Goal: Use online tool/utility: Utilize a website feature to perform a specific function

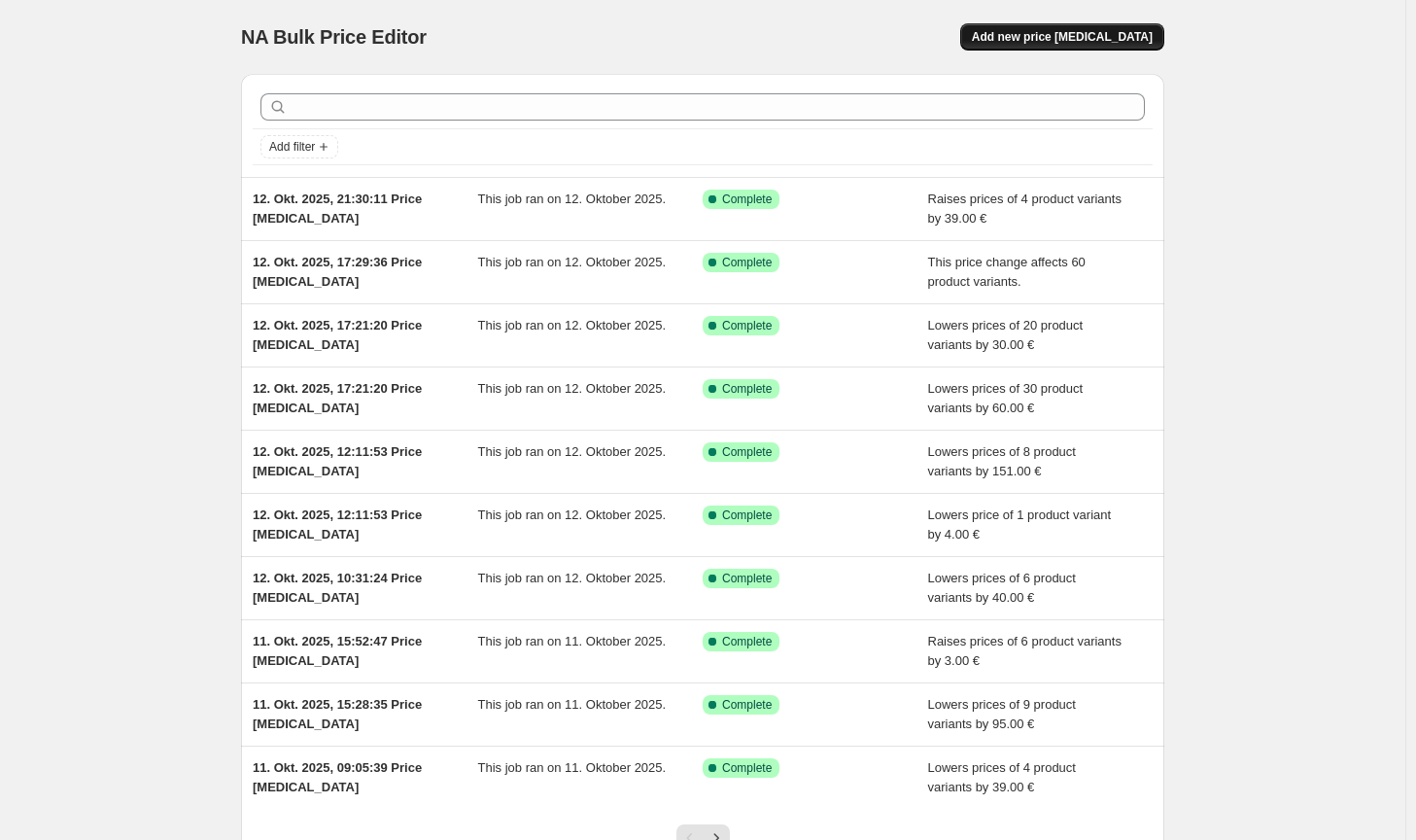
click at [1140, 31] on span "Add new price [MEDICAL_DATA]" at bounding box center [1062, 37] width 181 height 16
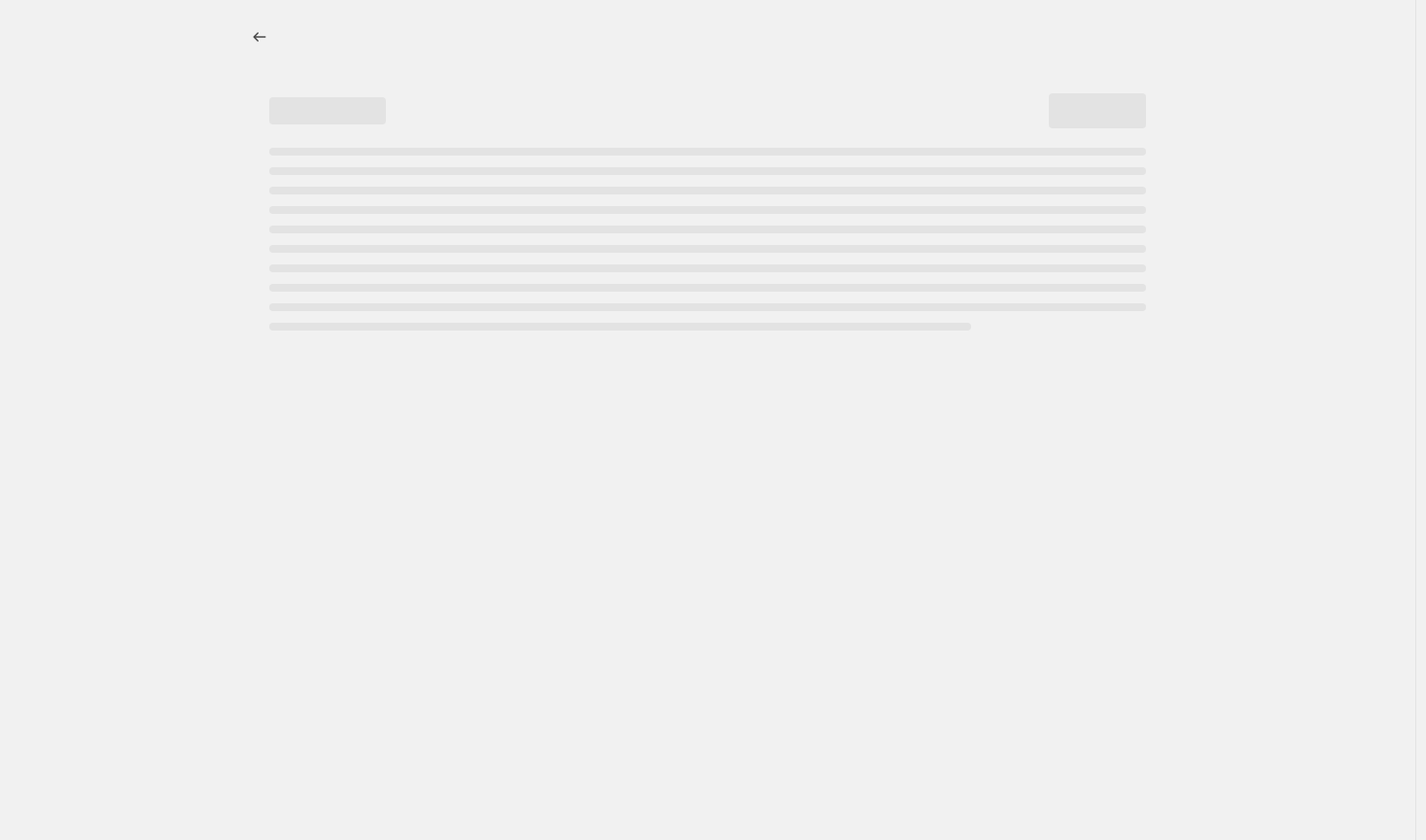
select select "percentage"
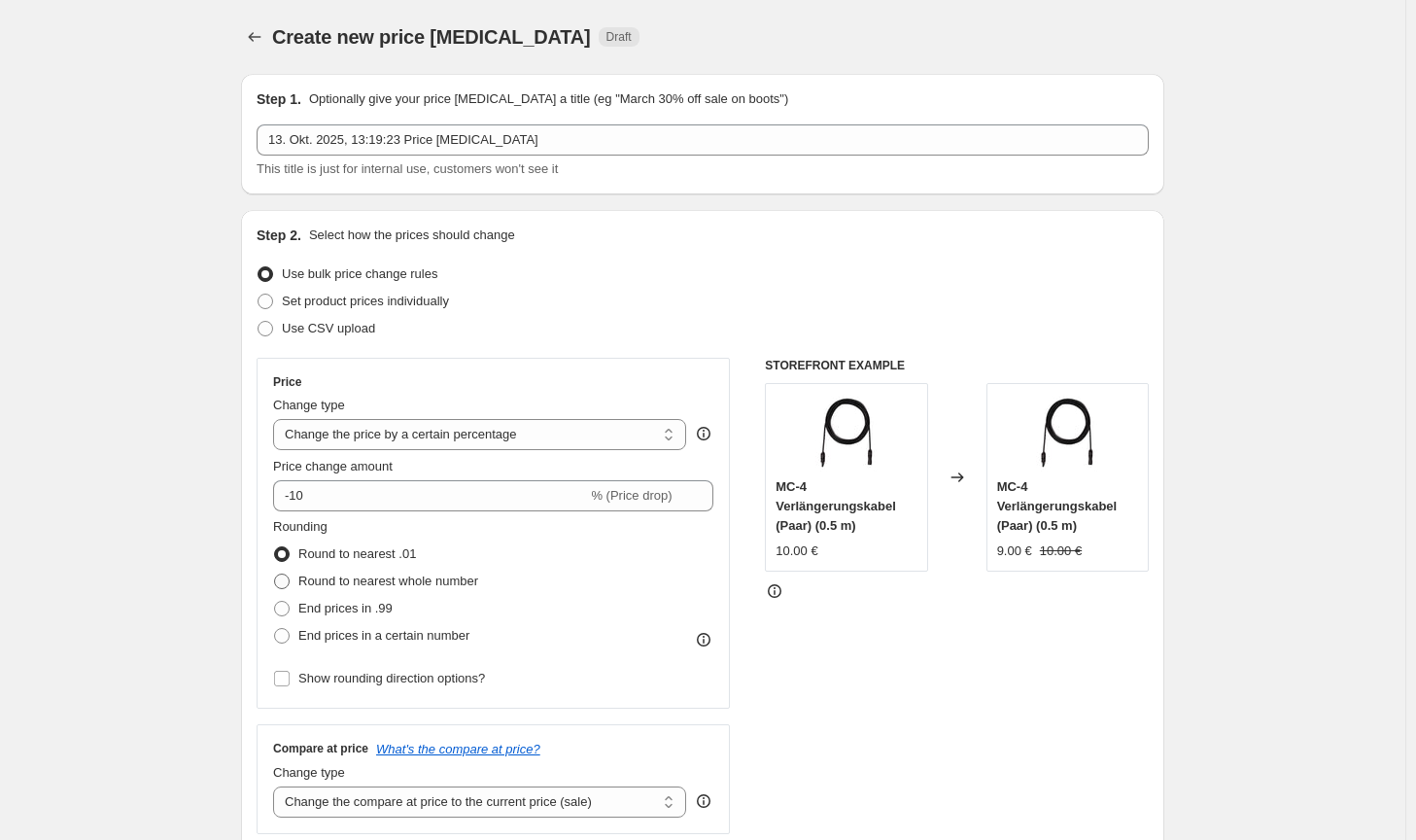
click at [320, 583] on span "Round to nearest whole number" at bounding box center [389, 581] width 180 height 15
click at [275, 575] on input "Round to nearest whole number" at bounding box center [274, 574] width 1 height 1
radio input "true"
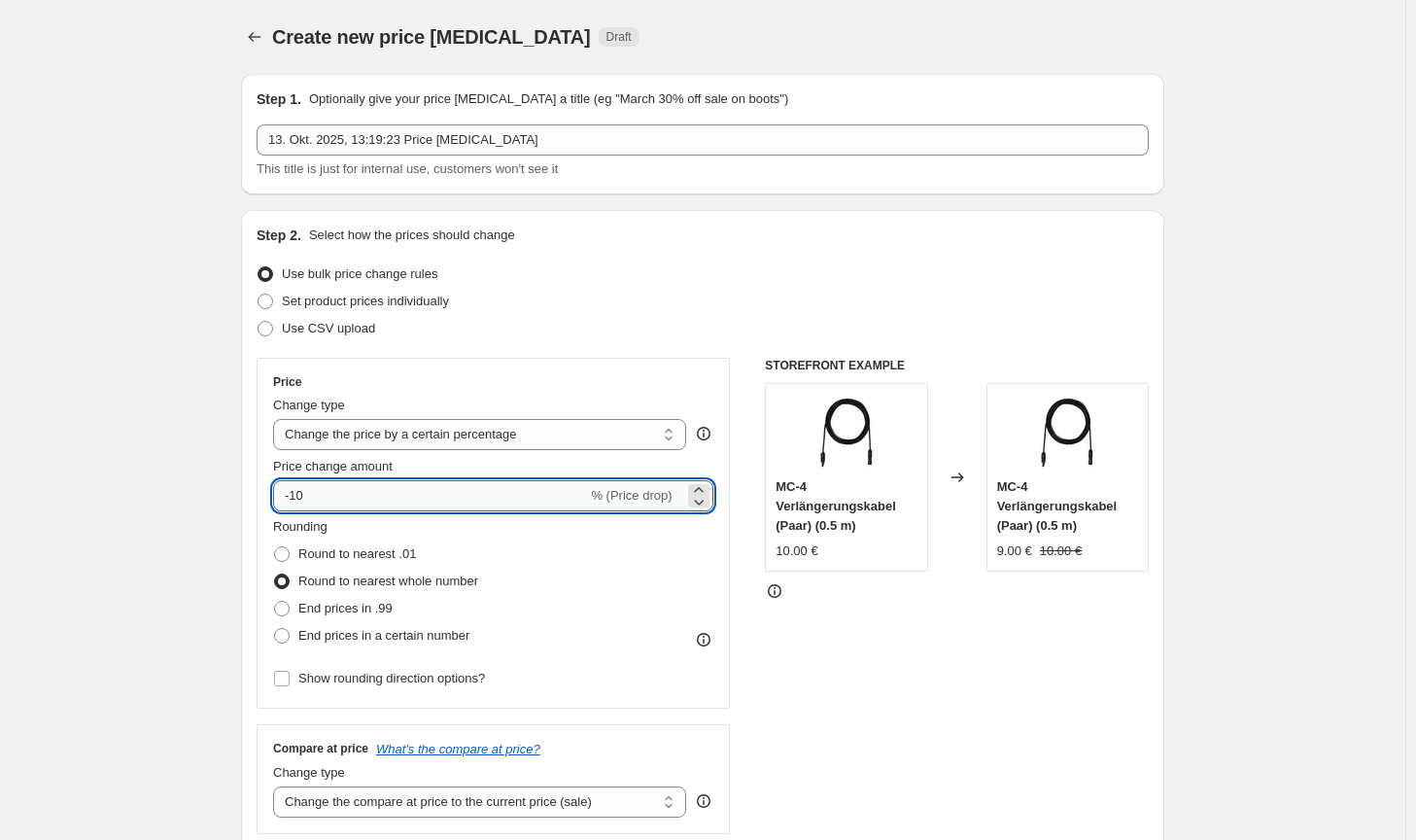
drag, startPoint x: 311, startPoint y: 500, endPoint x: 298, endPoint y: 501, distance: 13.0
click at [298, 501] on input "-10" at bounding box center [429, 495] width 314 height 31
type input "-5"
click at [390, 442] on select "Change the price to a certain amount Change the price by a certain amount Chang…" at bounding box center [480, 433] width 414 height 31
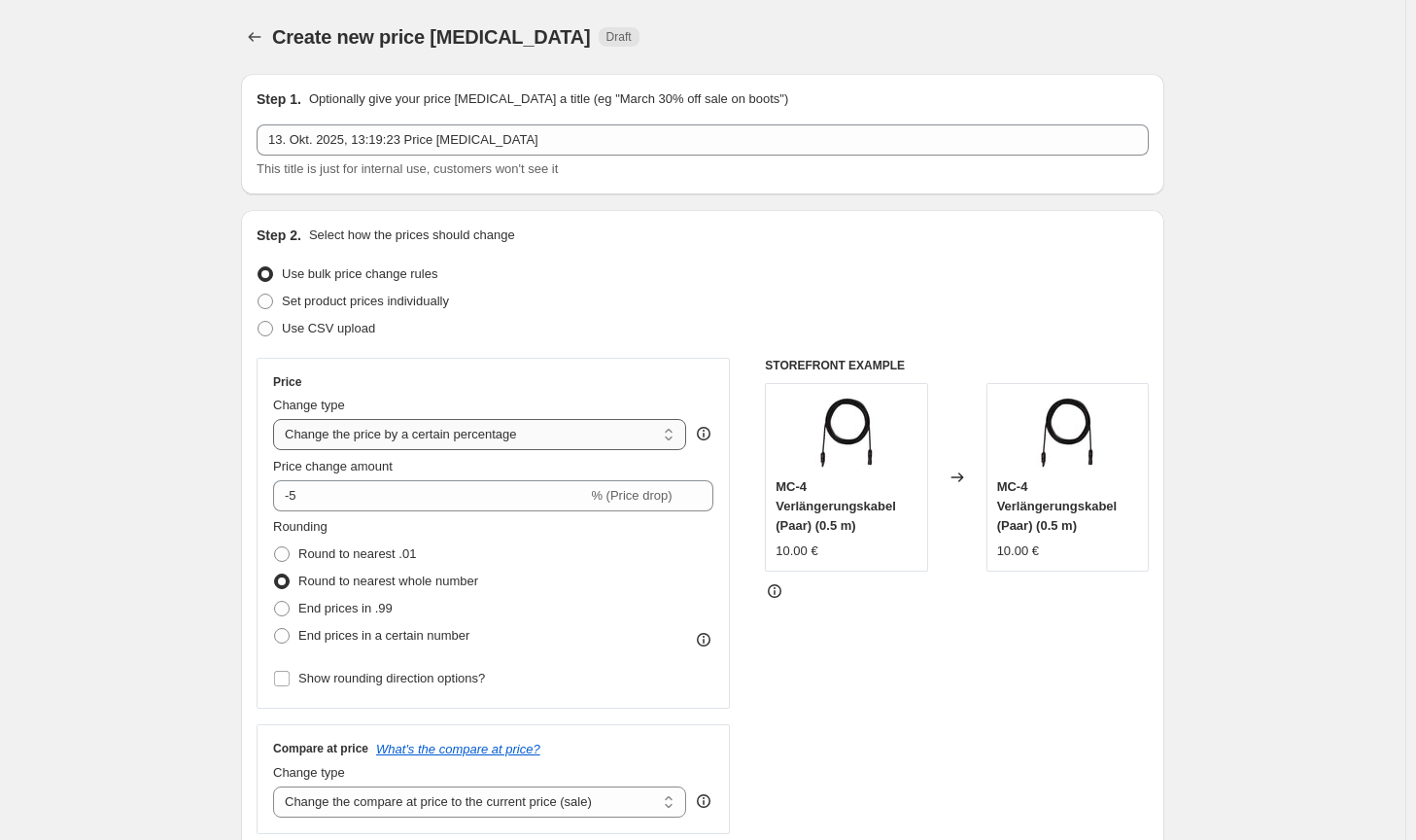
select select "by"
click at [277, 419] on select "Change the price to a certain amount Change the price by a certain amount Chang…" at bounding box center [480, 433] width 414 height 31
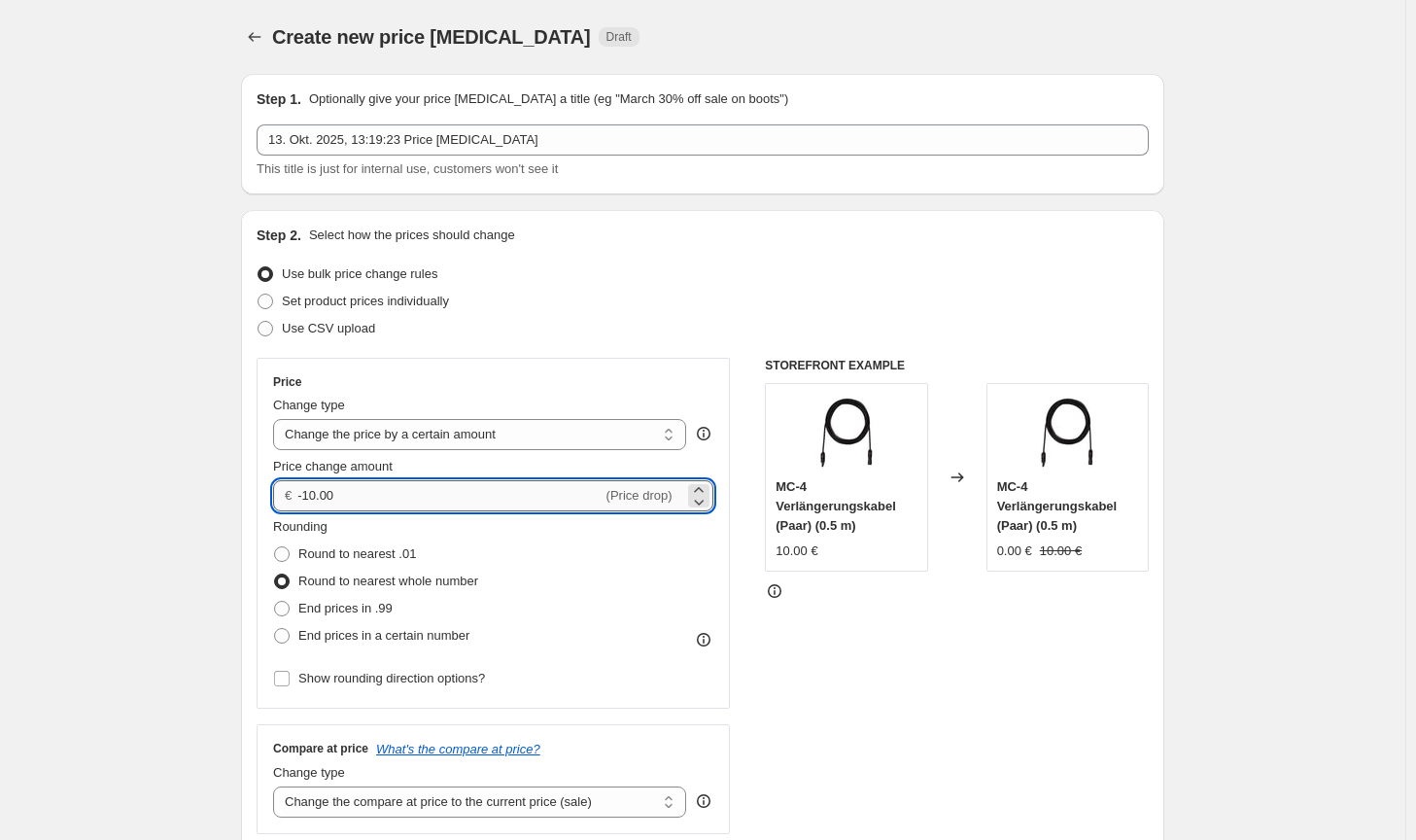
drag, startPoint x: 341, startPoint y: 496, endPoint x: 310, endPoint y: 493, distance: 31.1
click at [310, 493] on input "-10.00" at bounding box center [449, 495] width 304 height 31
type input "-5.00"
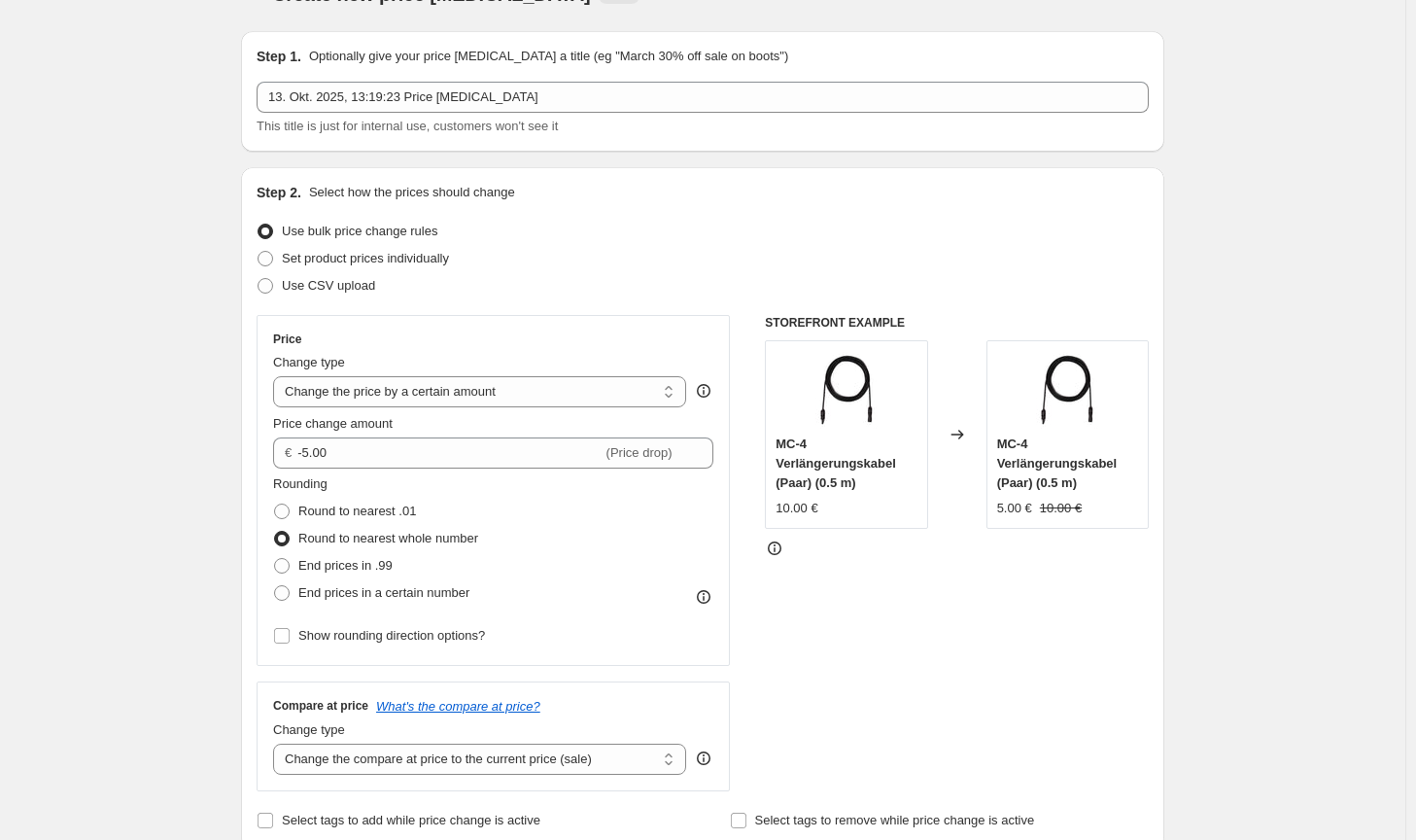
scroll to position [389, 0]
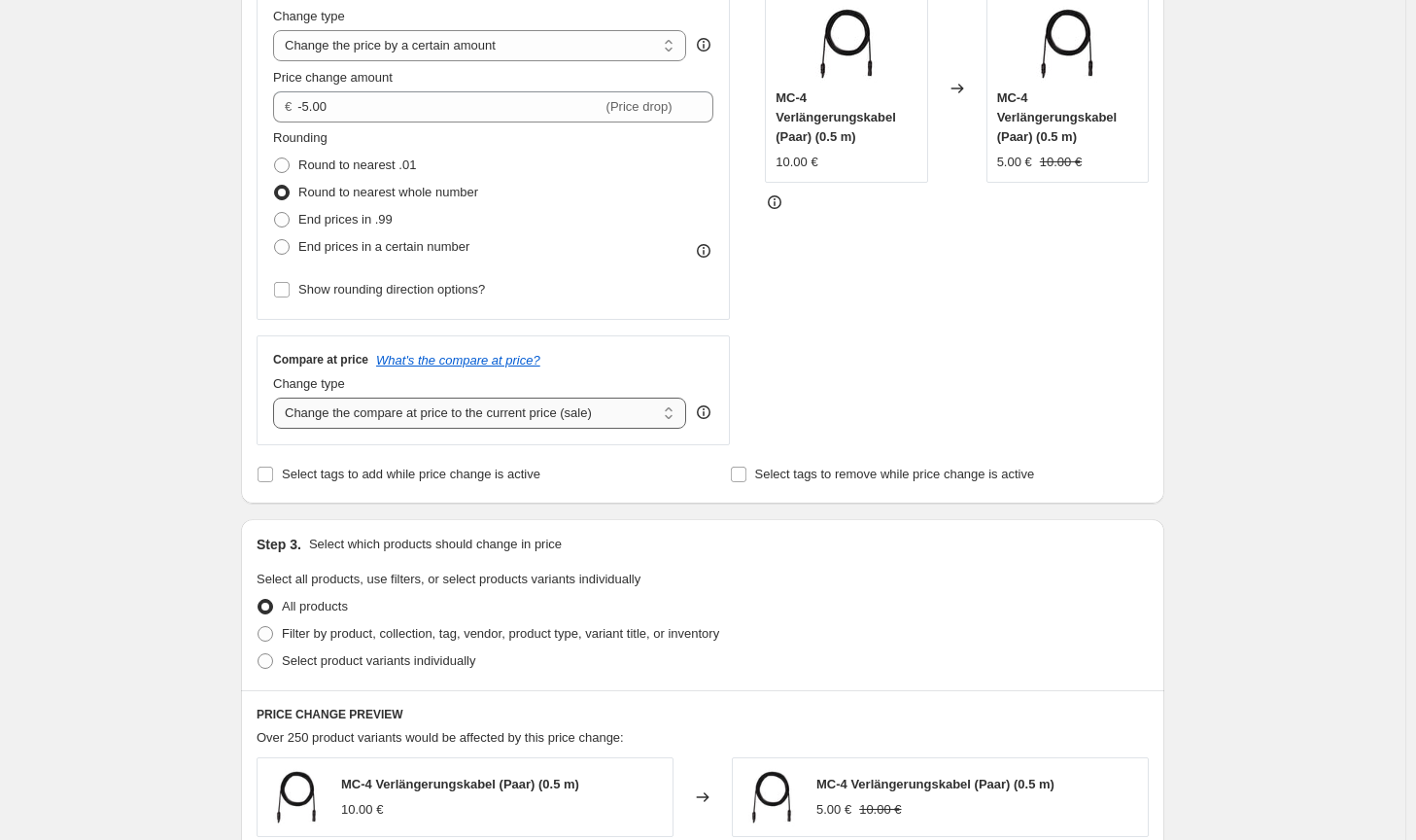
click at [485, 408] on select "Change the compare at price to the current price (sale) Change the compare at p…" at bounding box center [480, 413] width 414 height 31
select select "no_change"
click at [277, 398] on select "Change the compare at price to the current price (sale) Change the compare at p…" at bounding box center [480, 413] width 414 height 31
click at [415, 647] on label "Select product variants individually" at bounding box center [365, 661] width 219 height 28
click at [258, 653] on input "Select product variants individually" at bounding box center [257, 653] width 1 height 1
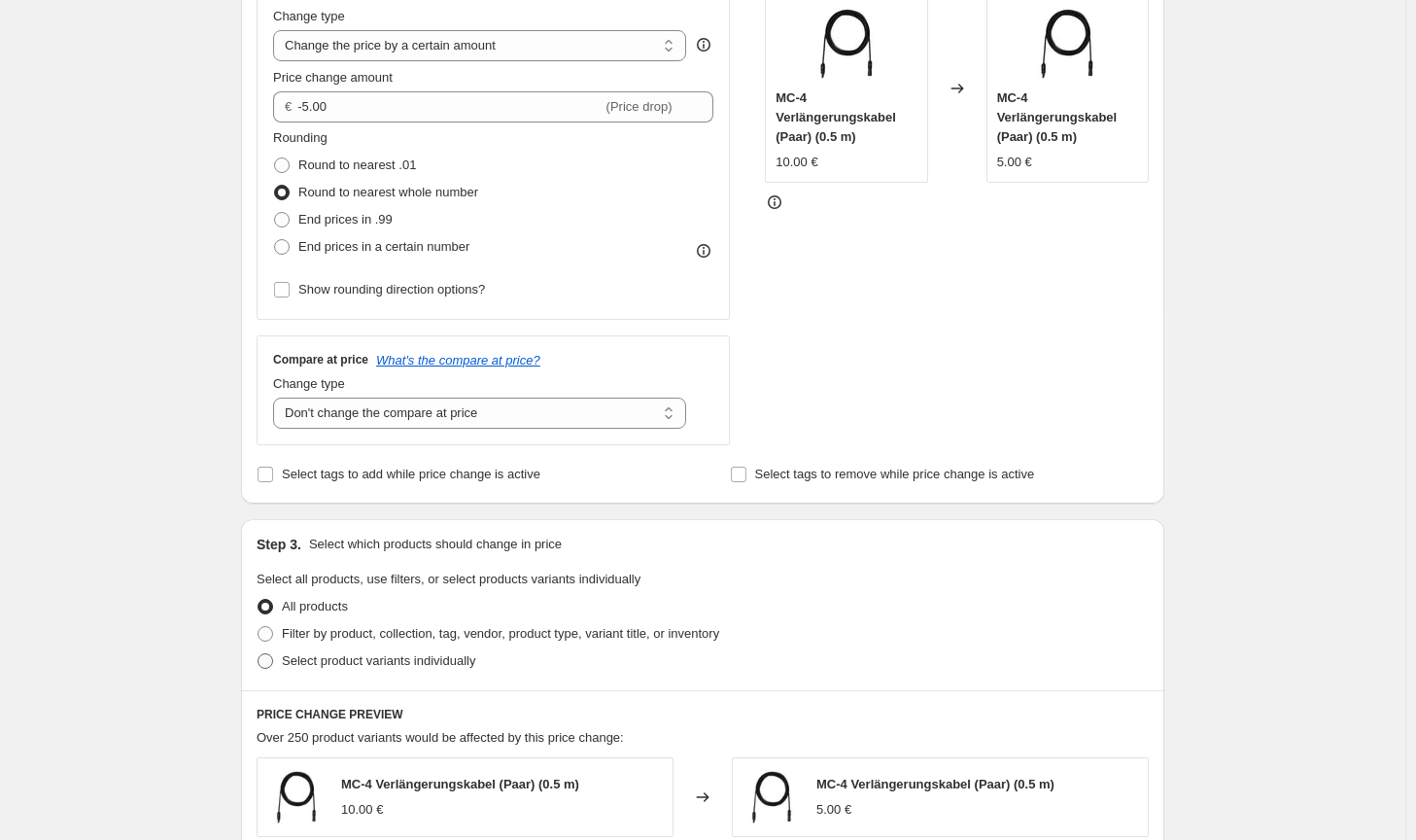
radio input "true"
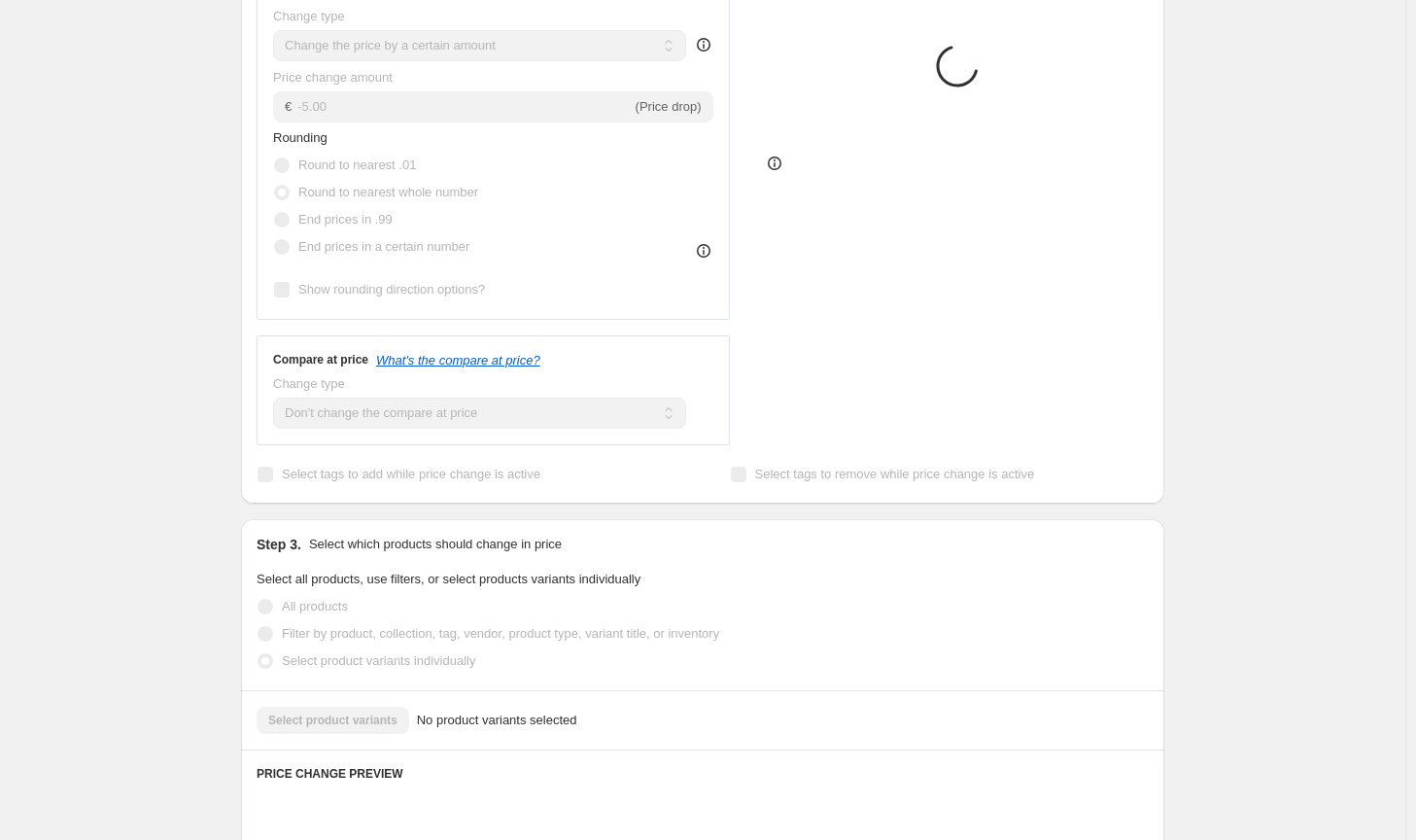
click at [418, 634] on span "Filter by product, collection, tag, vendor, product type, variant title, or inv…" at bounding box center [501, 633] width 437 height 15
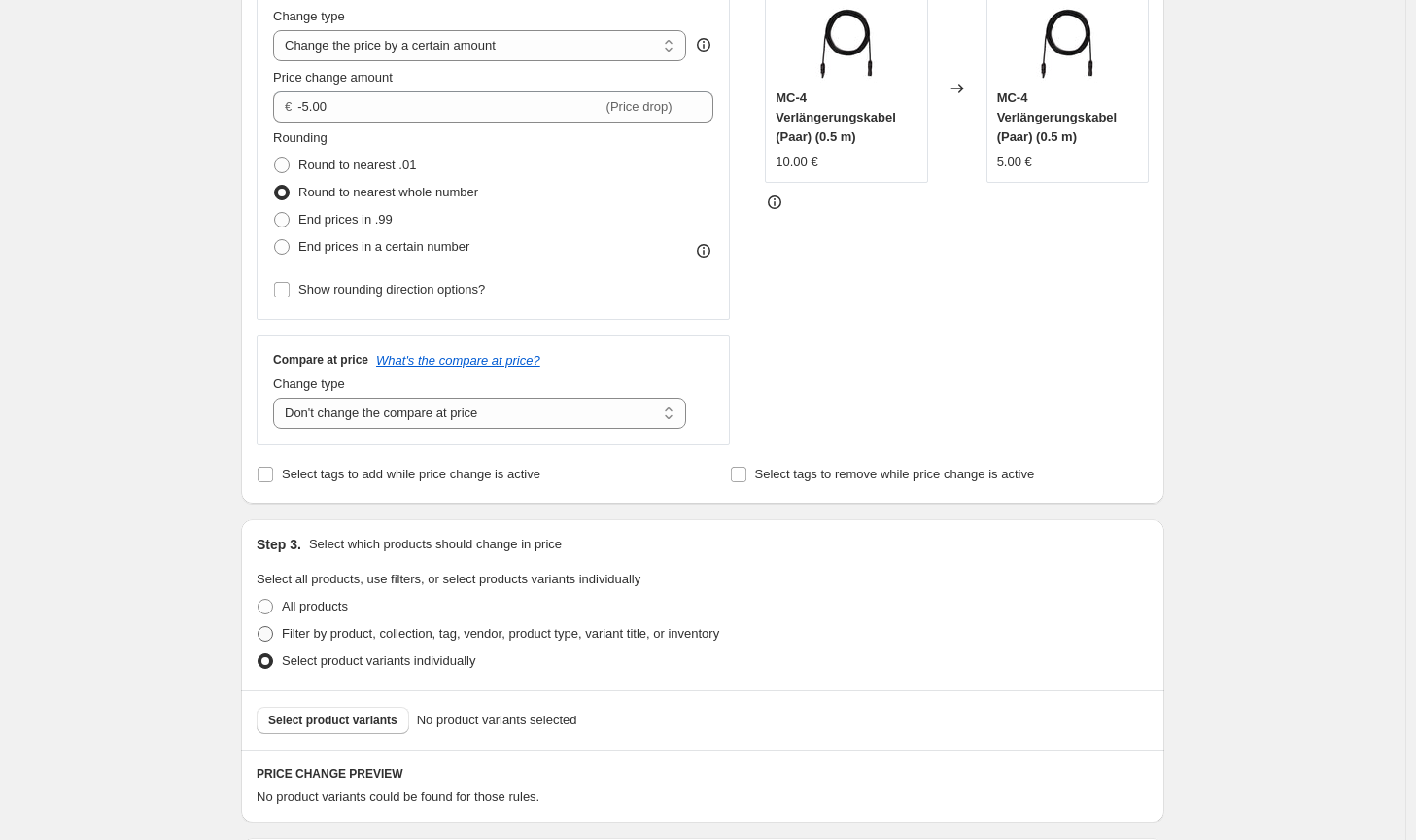
click at [423, 636] on span "Filter by product, collection, tag, vendor, product type, variant title, or inv…" at bounding box center [501, 633] width 437 height 15
click at [258, 627] on input "Filter by product, collection, tag, vendor, product type, variant title, or inv…" at bounding box center [257, 626] width 1 height 1
radio input "true"
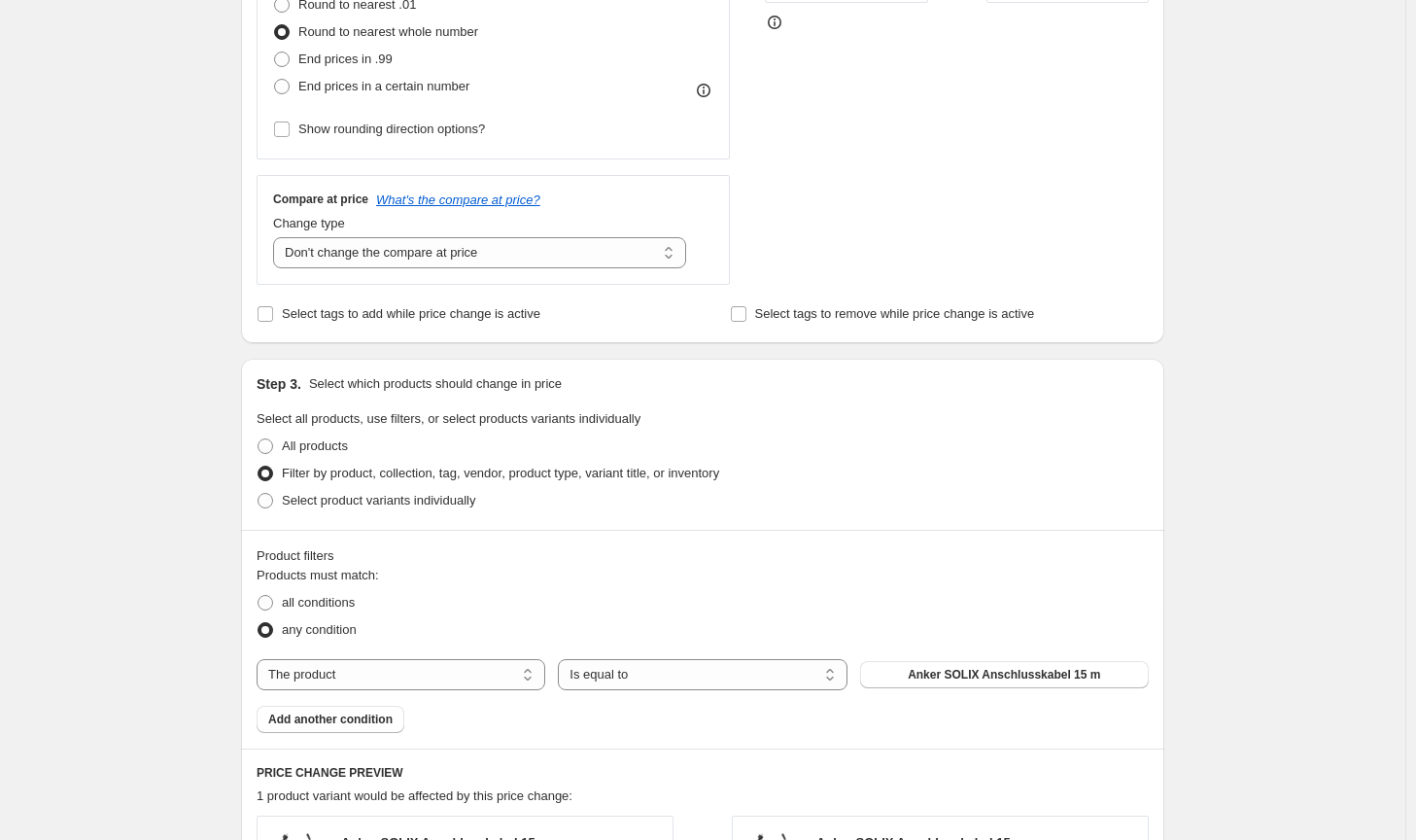
scroll to position [583, 0]
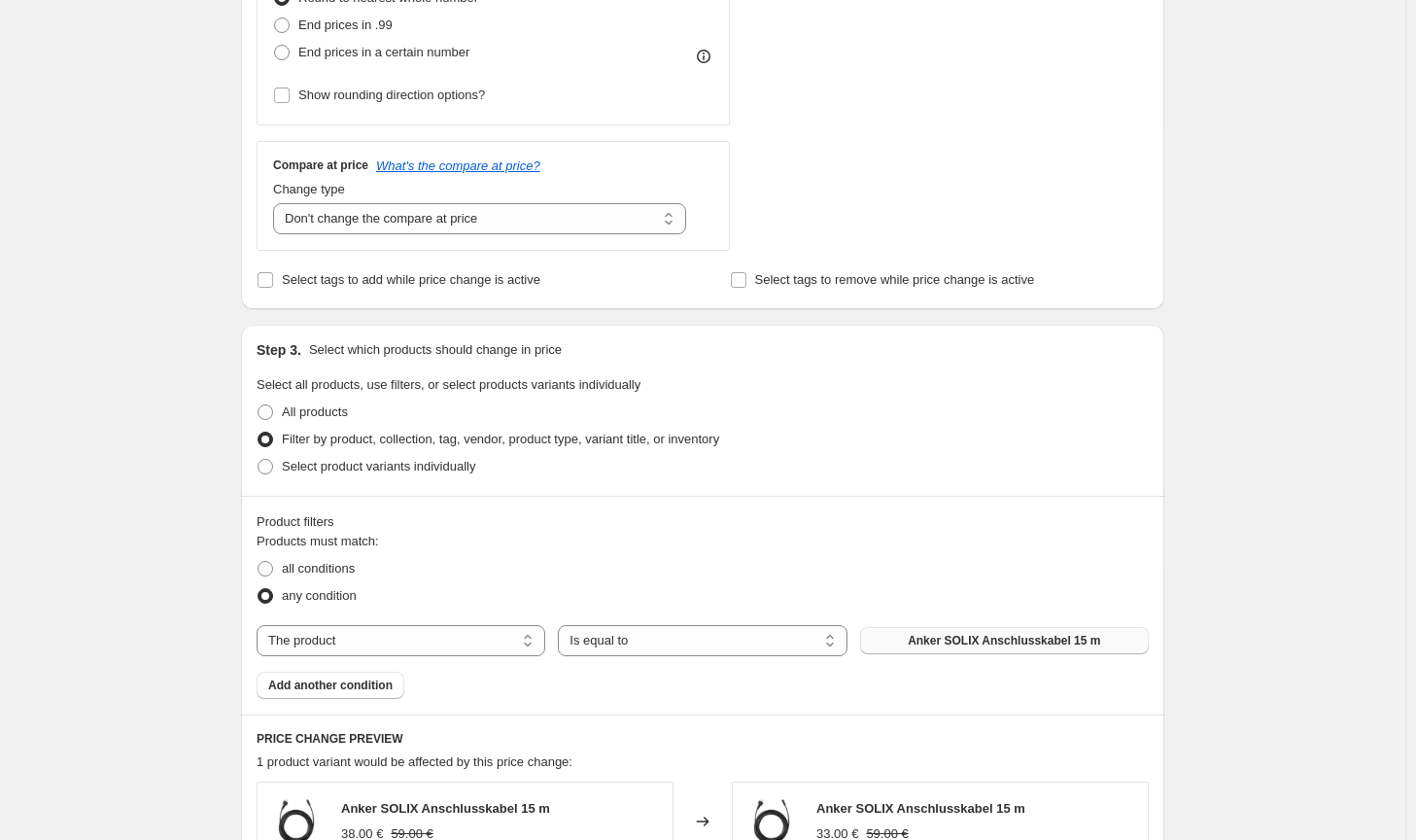
click at [984, 646] on span "Anker SOLIX Anschlusskabel 15 m" at bounding box center [1004, 641] width 193 height 16
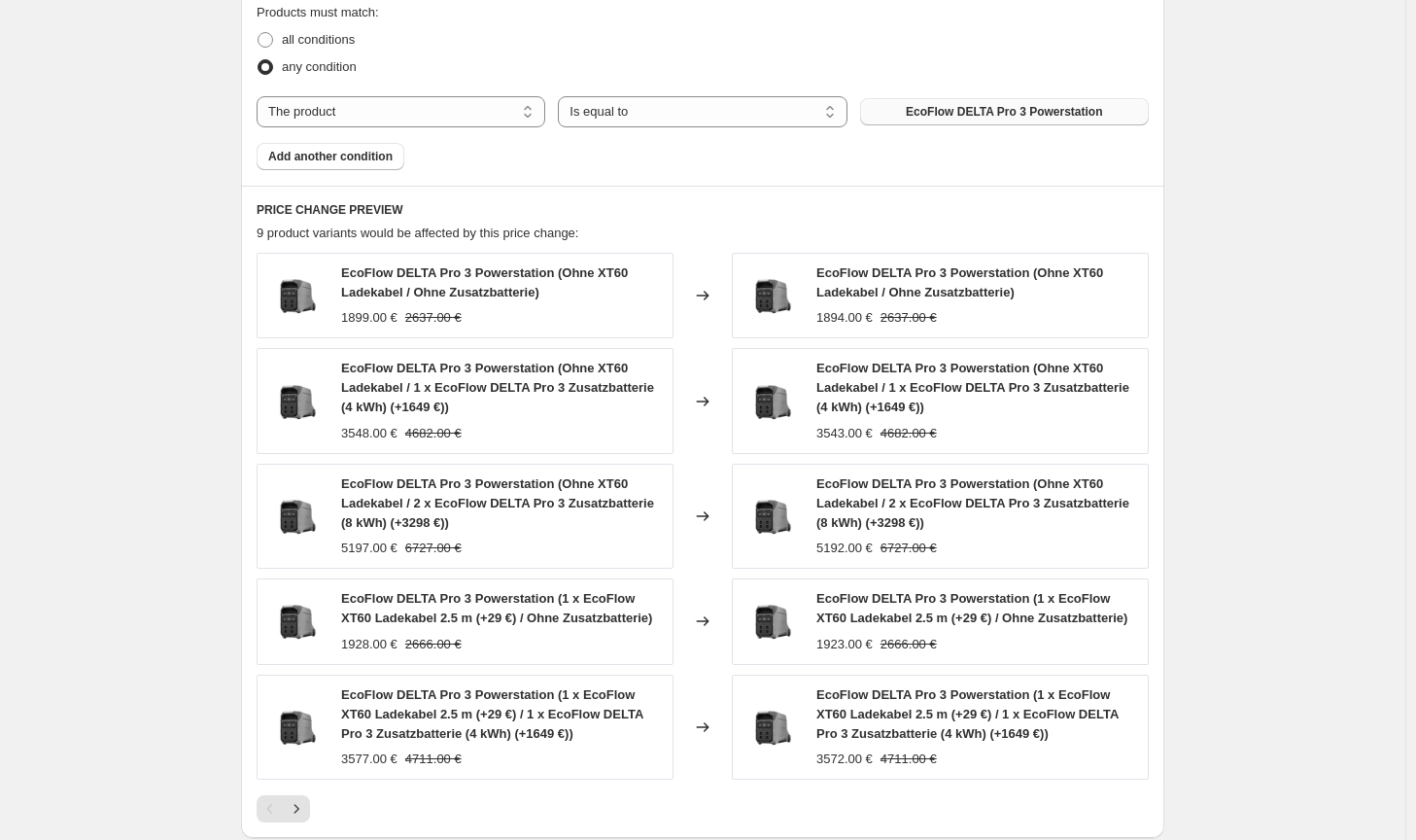
scroll to position [1410, 0]
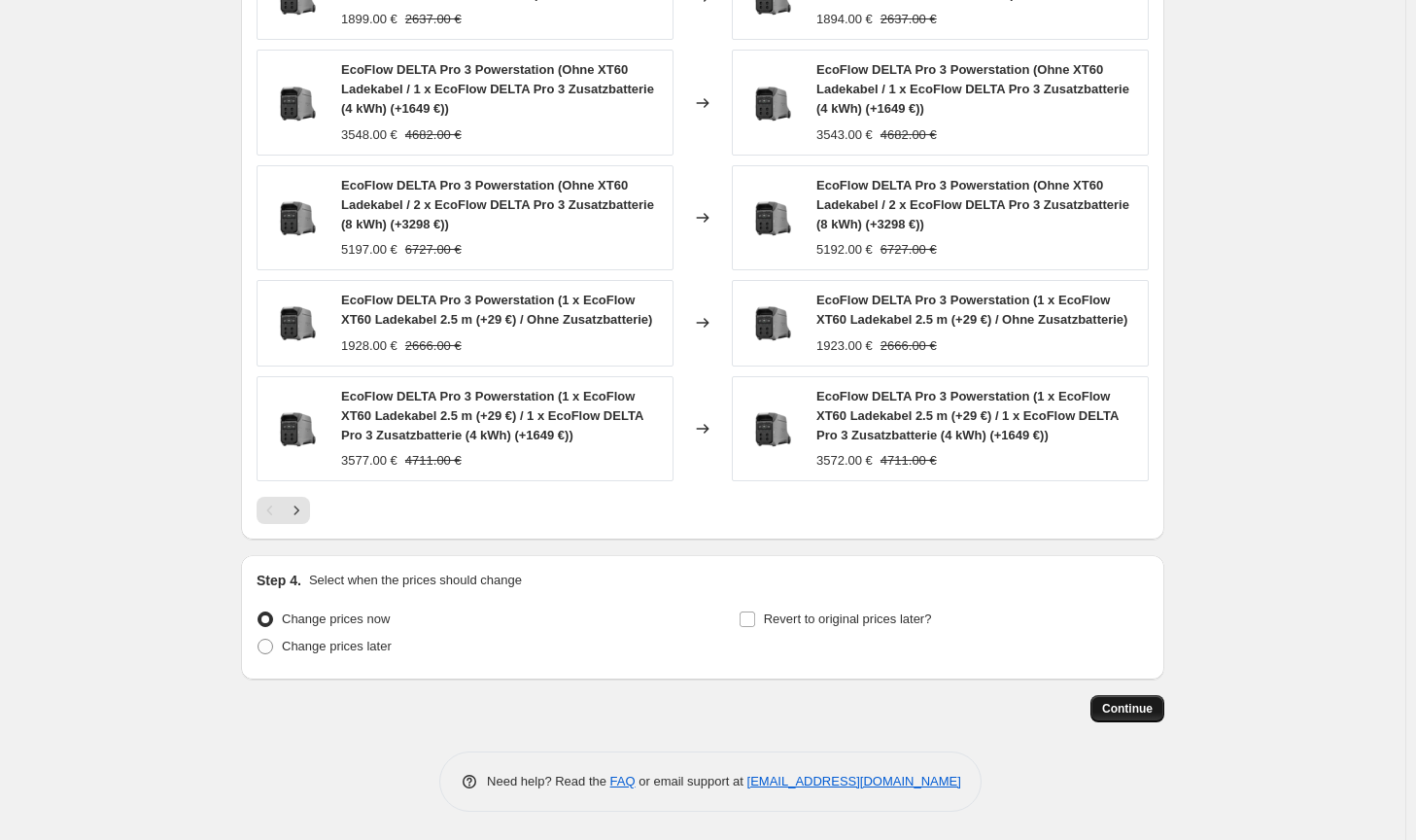
click at [1139, 710] on span "Continue" at bounding box center [1127, 708] width 50 height 16
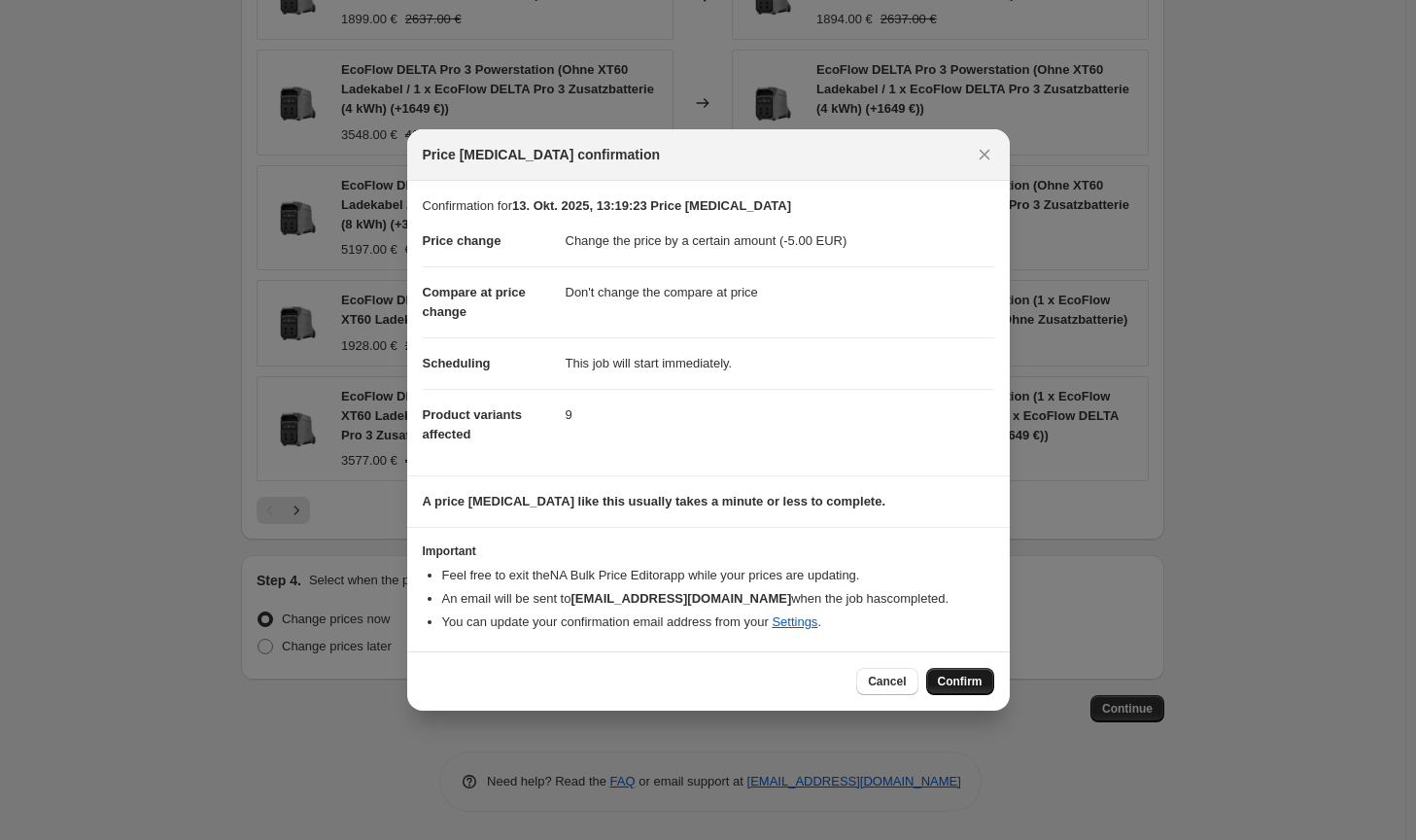
click at [964, 685] on span "Confirm" at bounding box center [960, 682] width 45 height 16
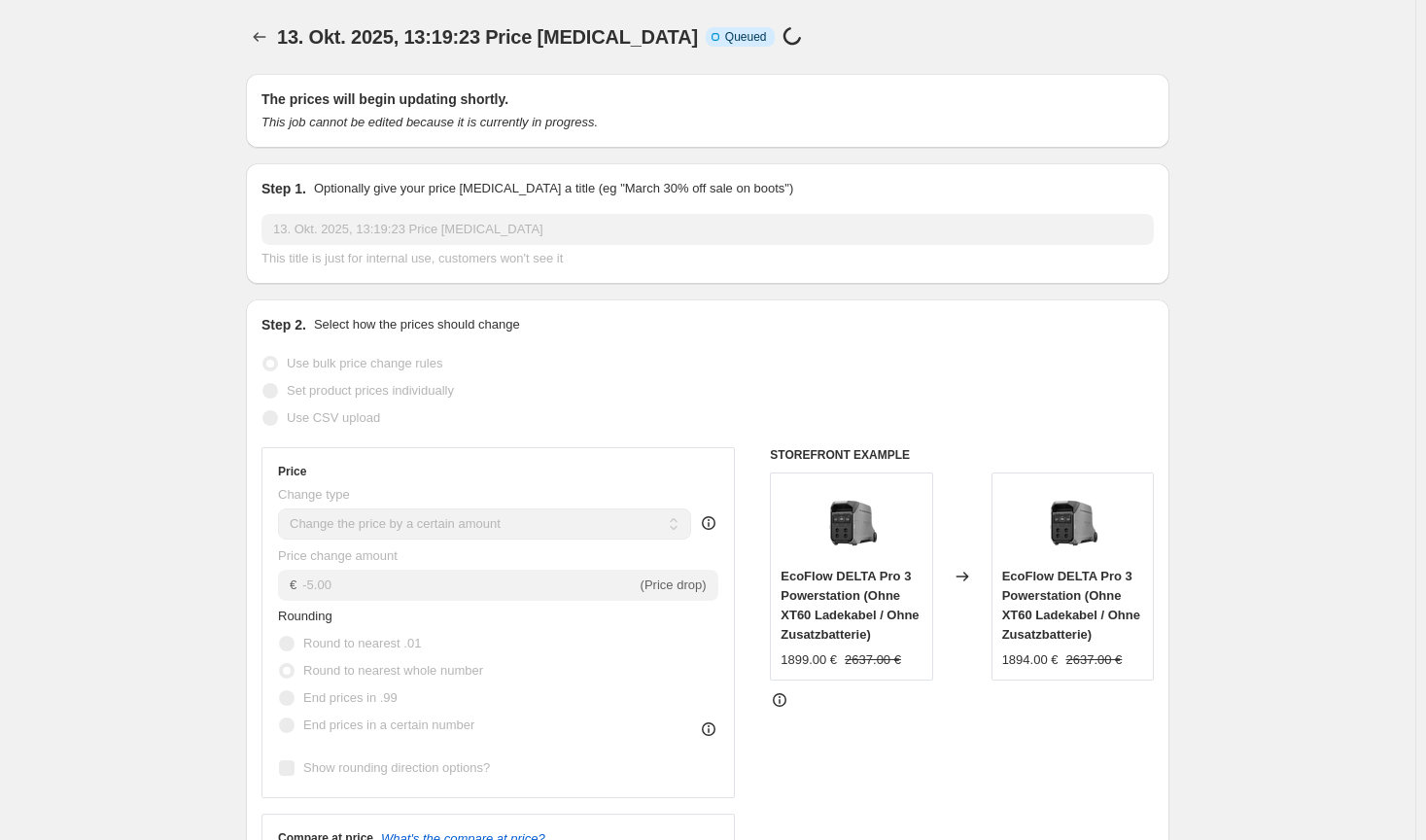
select select "by"
select select "no_change"
